Goal: Information Seeking & Learning: Learn about a topic

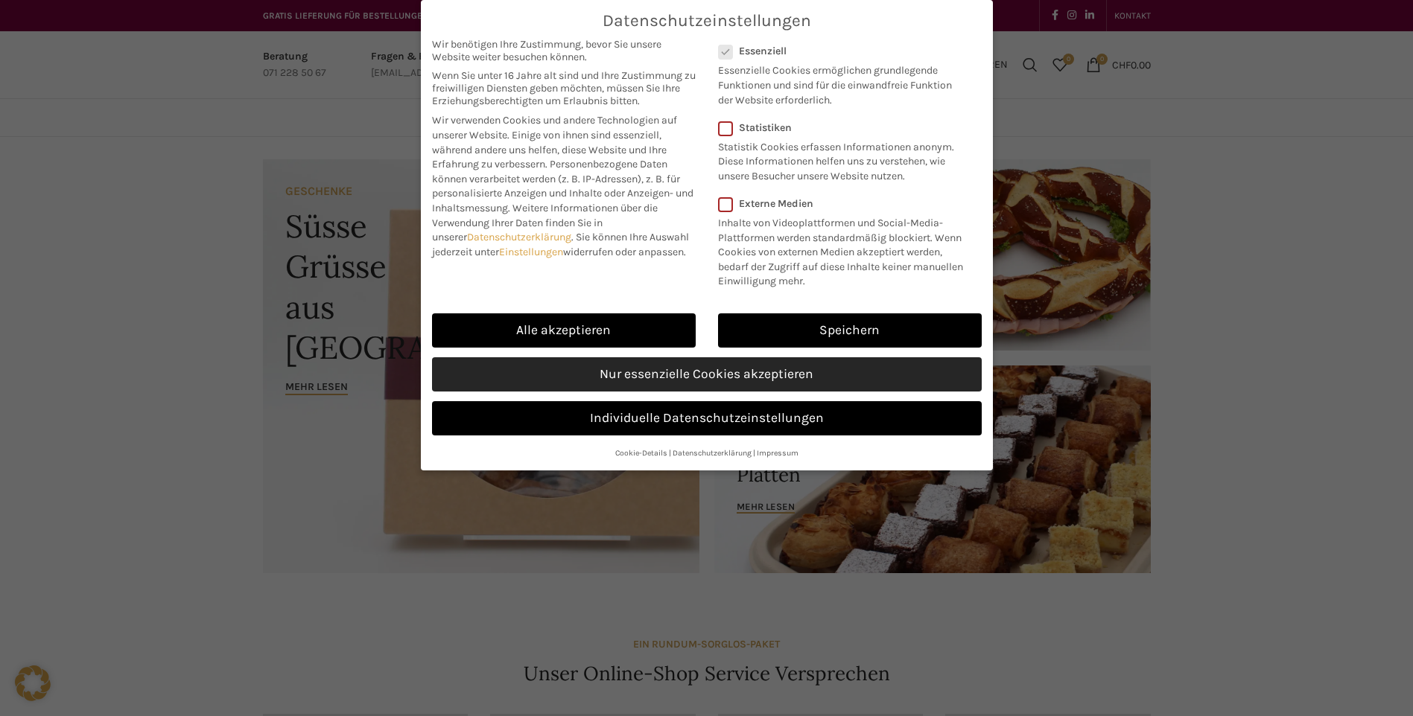
click at [755, 373] on link "Nur essenzielle Cookies akzeptieren" at bounding box center [707, 374] width 550 height 34
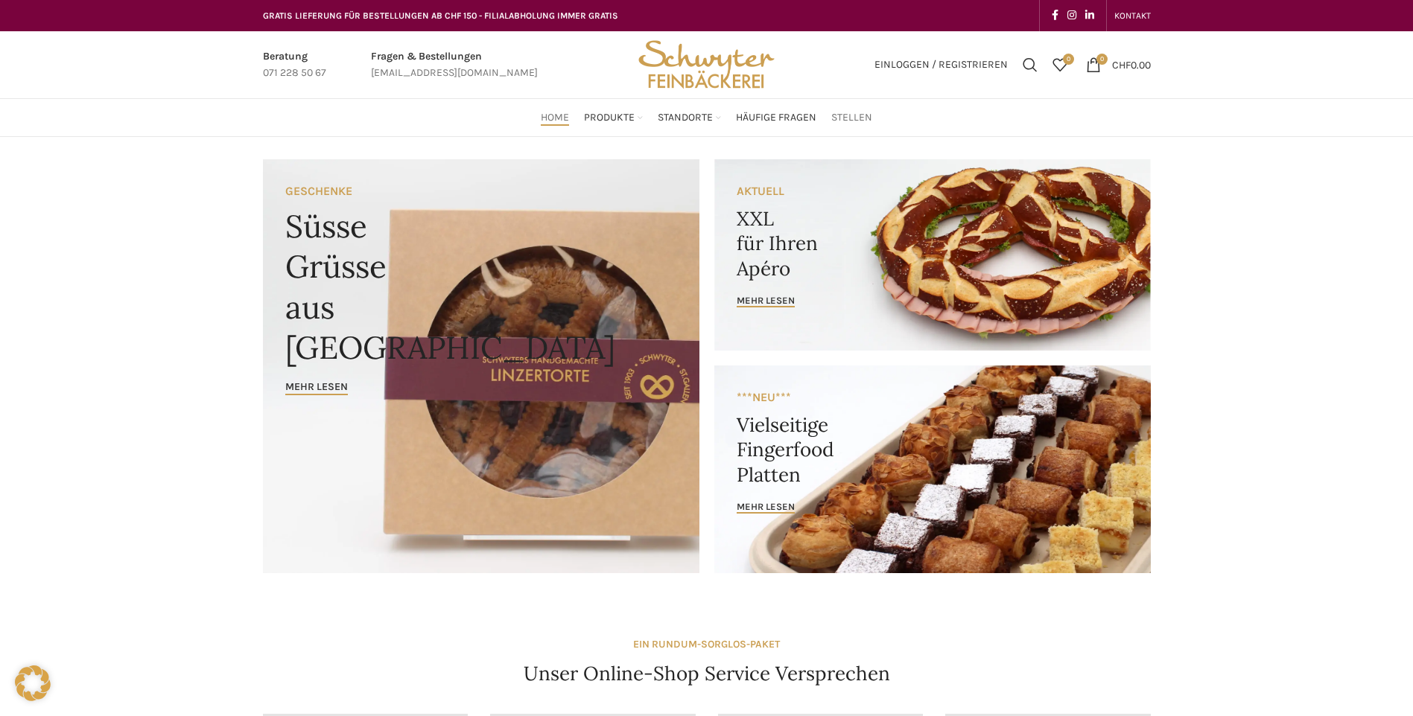
click at [851, 115] on span "Stellen" at bounding box center [851, 118] width 41 height 14
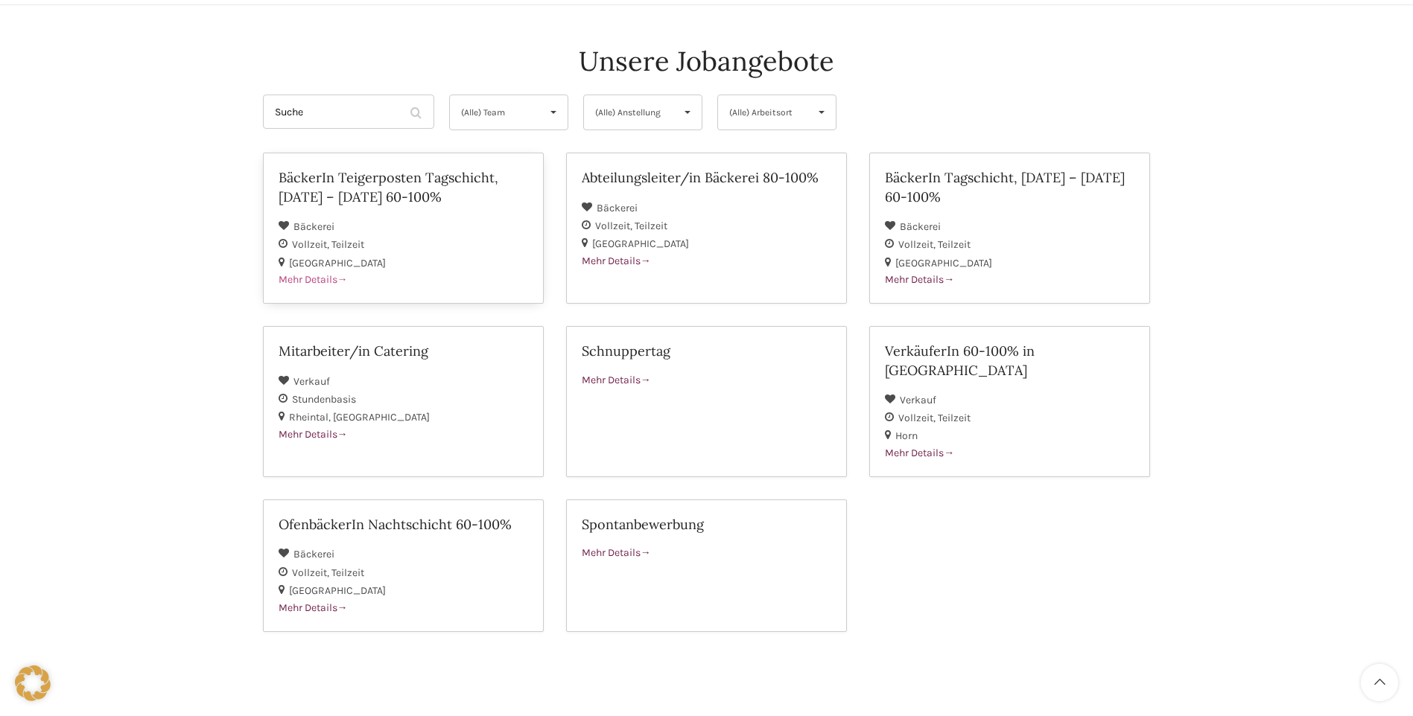
scroll to position [149, 0]
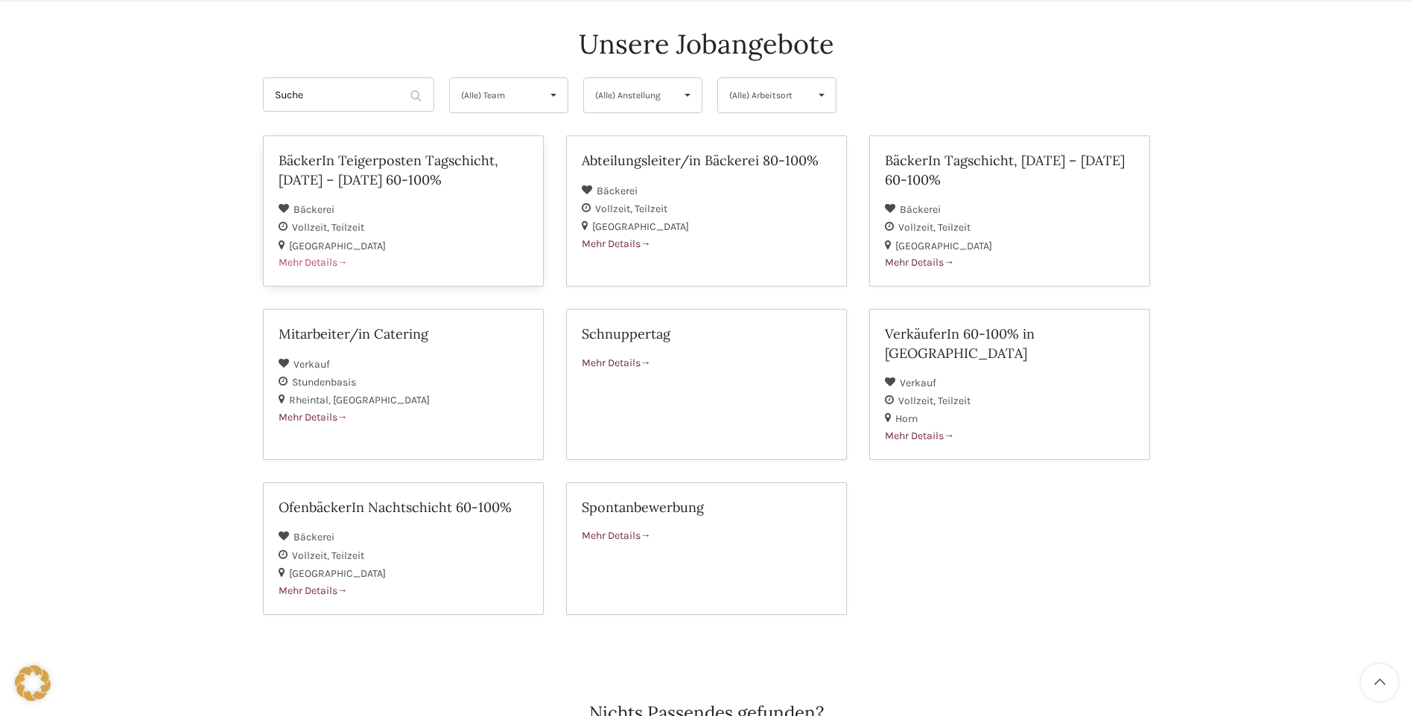
click at [330, 264] on span "Mehr Details" at bounding box center [313, 262] width 69 height 13
